Goal: Task Accomplishment & Management: Manage account settings

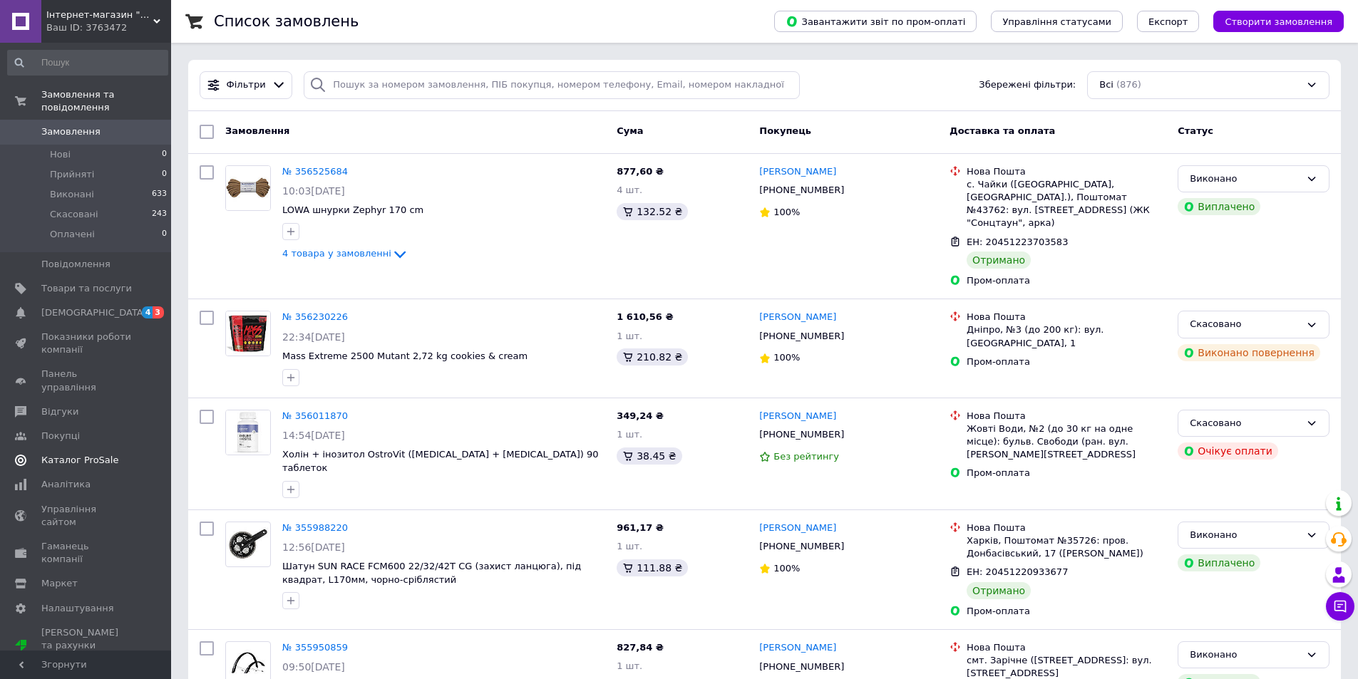
click at [63, 306] on span "[DEMOGRAPHIC_DATA]" at bounding box center [93, 312] width 105 height 13
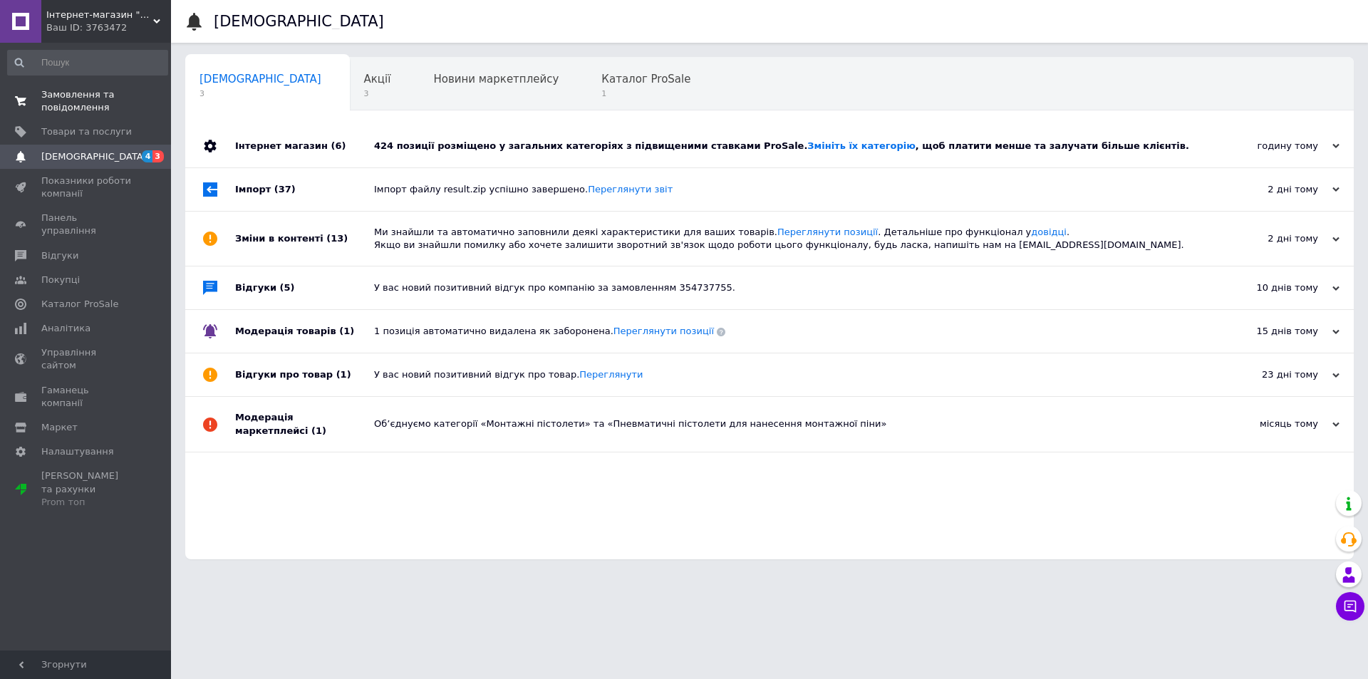
click at [103, 99] on span "Замовлення та повідомлення" at bounding box center [86, 101] width 91 height 26
